Goal: Navigation & Orientation: Go to known website

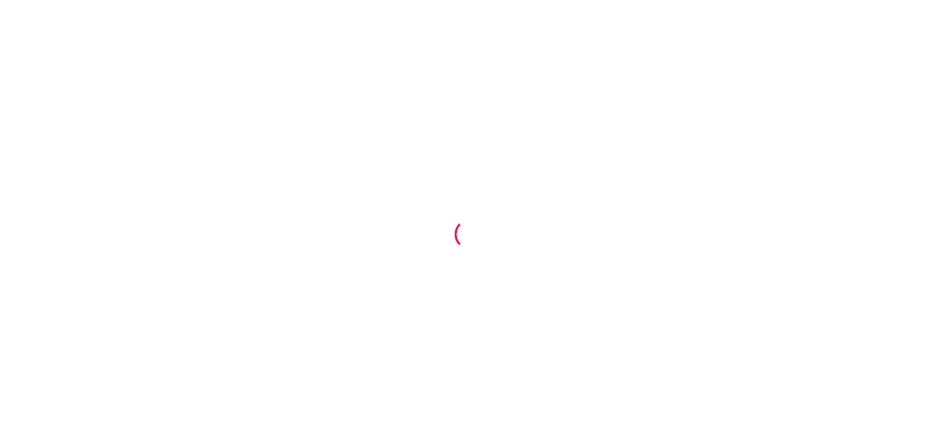
click at [566, 221] on div at bounding box center [474, 217] width 949 height 434
